Goal: Information Seeking & Learning: Check status

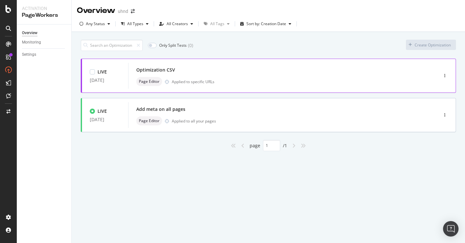
click at [200, 82] on div "Applied to specific URLs" at bounding box center [193, 81] width 43 height 5
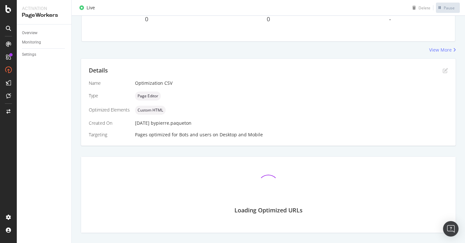
scroll to position [98, 0]
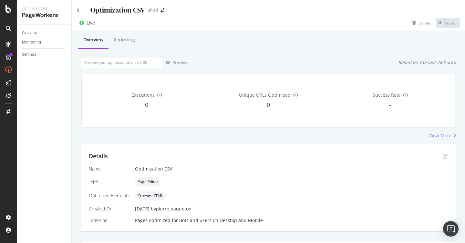
scroll to position [82, 0]
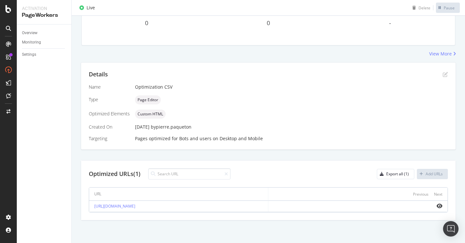
click at [257, 179] on div "Optimized URLs (1) Export all (1) Add URLs" at bounding box center [268, 173] width 359 height 11
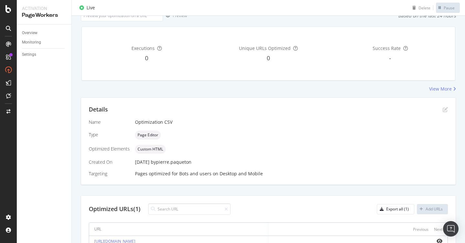
scroll to position [0, 0]
